Goal: Navigation & Orientation: Go to known website

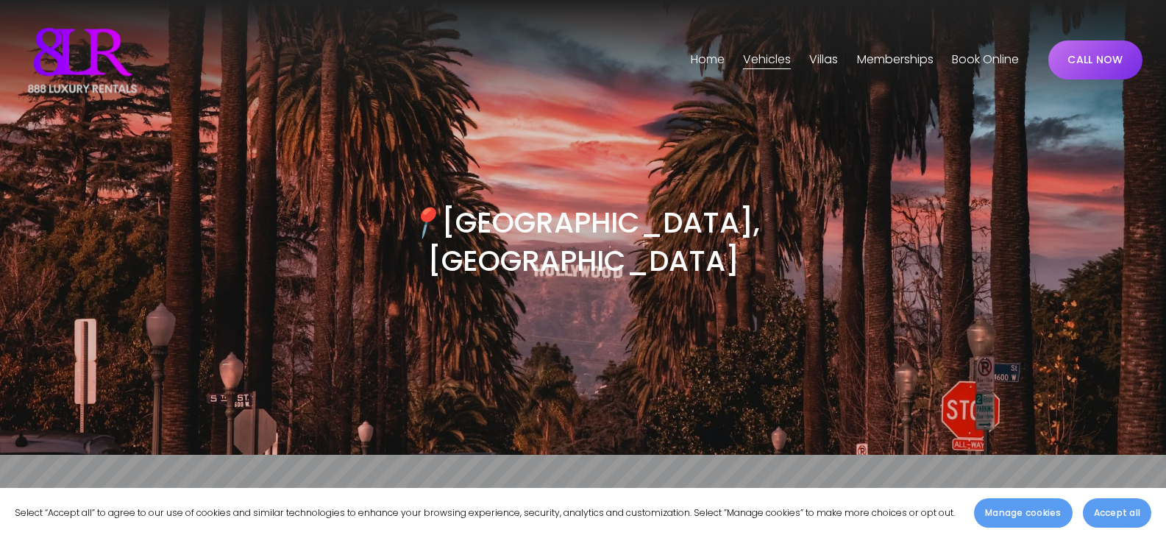
drag, startPoint x: 694, startPoint y: 0, endPoint x: 688, endPoint y: 57, distance: 57.8
click at [691, 57] on link "Home" at bounding box center [708, 61] width 34 height 24
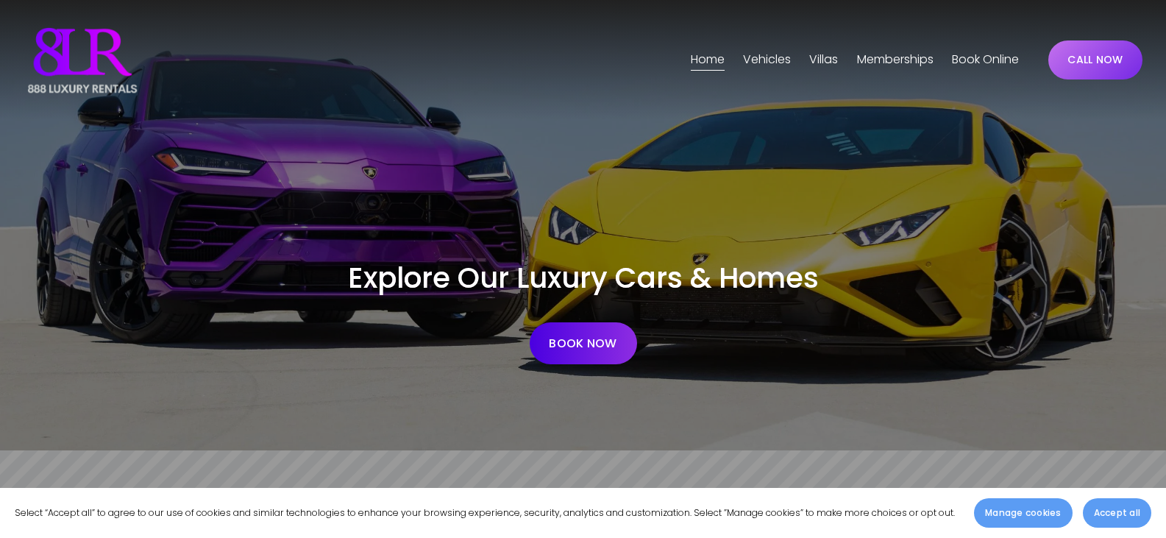
click at [93, 39] on img at bounding box center [83, 61] width 118 height 74
drag, startPoint x: 0, startPoint y: 0, endPoint x: 691, endPoint y: 64, distance: 694.4
click at [691, 64] on link "Home" at bounding box center [708, 61] width 34 height 24
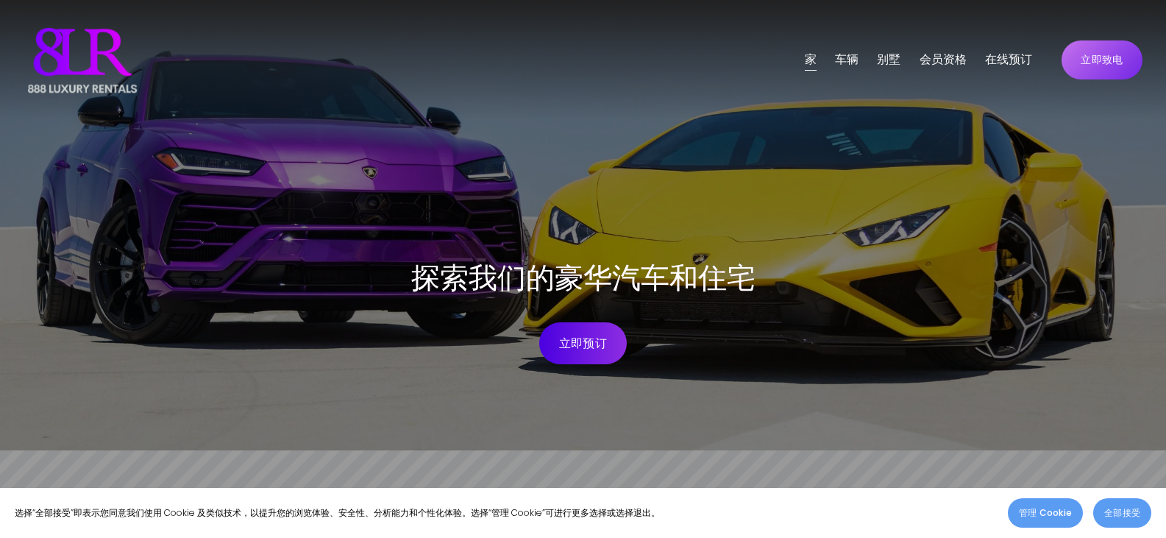
click at [534, 21] on div "跳至内容 [PERSON_NAME]" at bounding box center [583, 60] width 1166 height 120
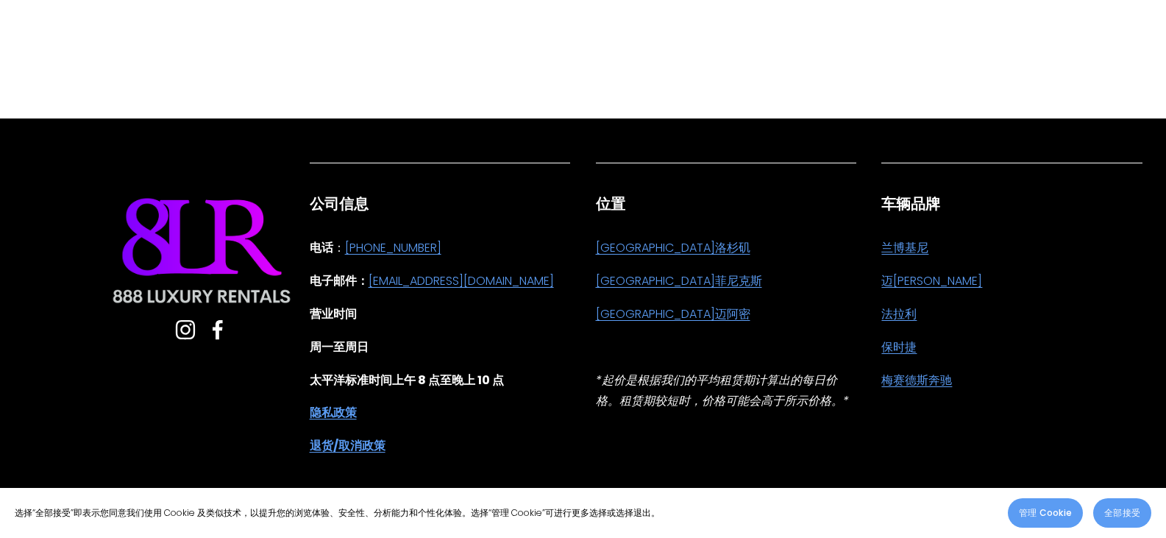
scroll to position [3851, 0]
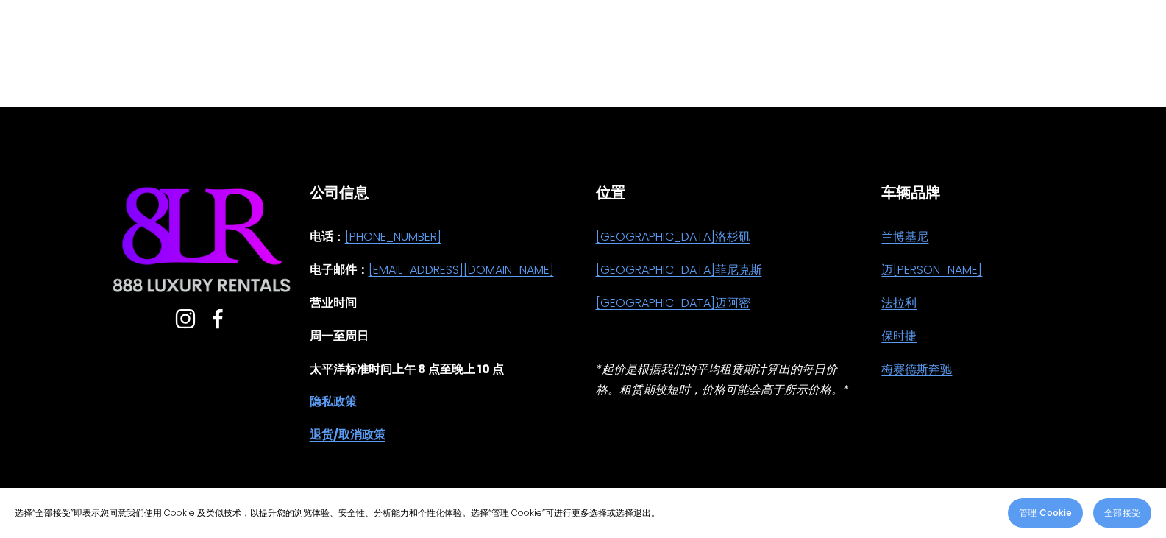
drag, startPoint x: 360, startPoint y: 54, endPoint x: 1003, endPoint y: 420, distance: 740.5
copy div "l ip dol si ame co adi eli sedd eius temp inci utla etdo m al eni ad min ve qui…"
